Goal: Task Accomplishment & Management: Check status

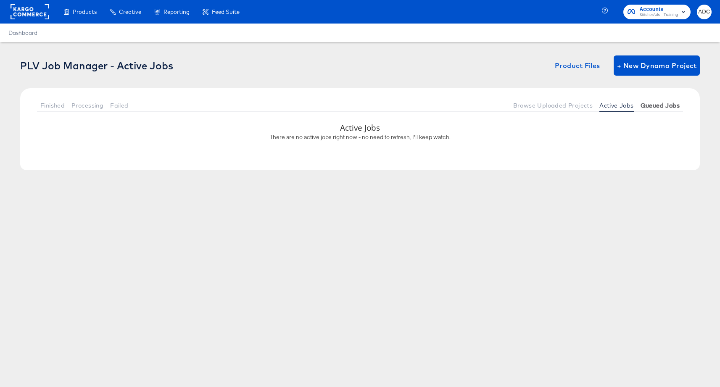
click at [656, 106] on span "Queued Jobs" at bounding box center [659, 105] width 39 height 7
